Goal: Subscribe to service/newsletter

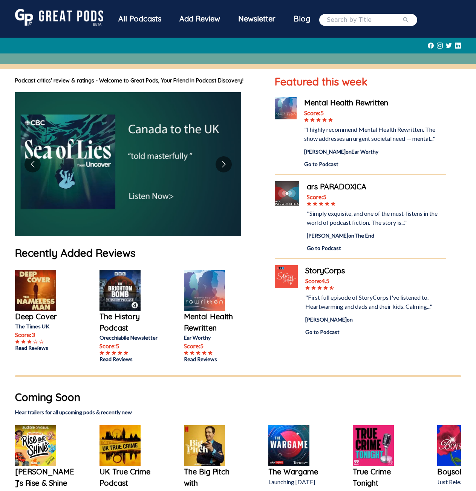
click at [279, 17] on div "Newsletter" at bounding box center [256, 19] width 55 height 20
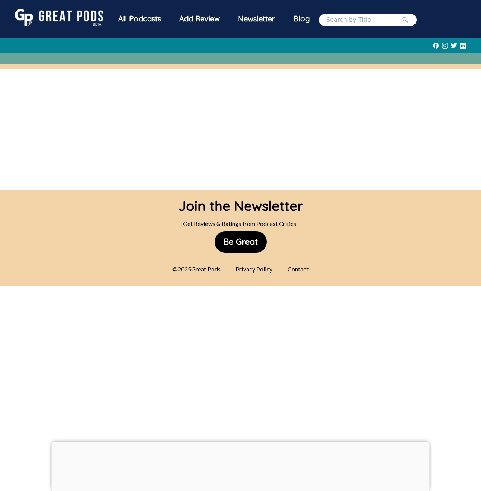
click at [155, 23] on div "All Podcasts" at bounding box center [139, 19] width 61 height 20
click at [72, 21] on img at bounding box center [59, 17] width 88 height 17
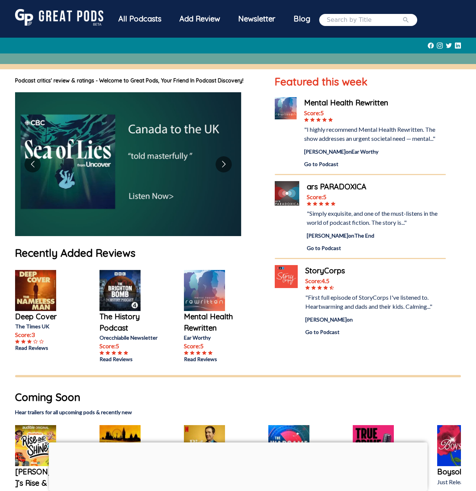
click at [72, 21] on img at bounding box center [59, 17] width 88 height 17
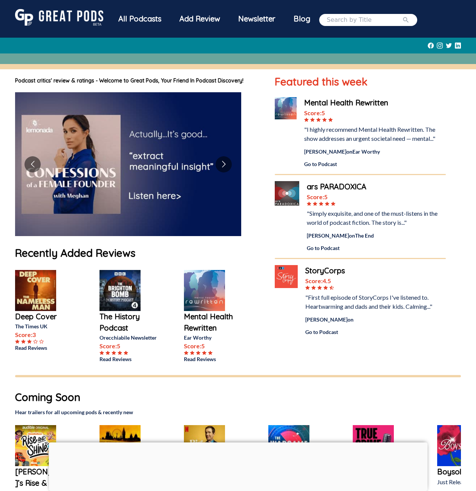
click at [126, 406] on div "Coming Soon Hear trailers for all upcoming pods & recently new [PERSON_NAME]’s …" at bounding box center [238, 454] width 446 height 131
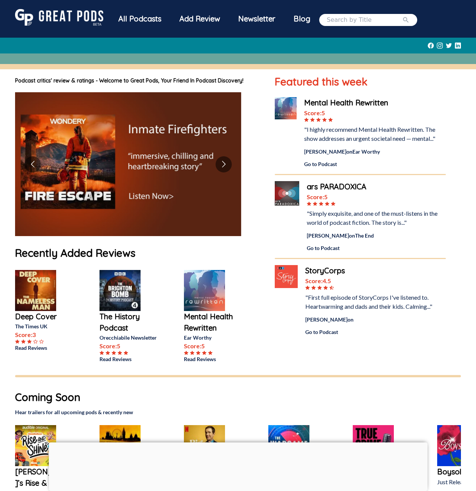
click at [142, 336] on p "Orecchiabile Newsletter" at bounding box center [129, 338] width 60 height 8
